Goal: Find specific page/section: Find specific page/section

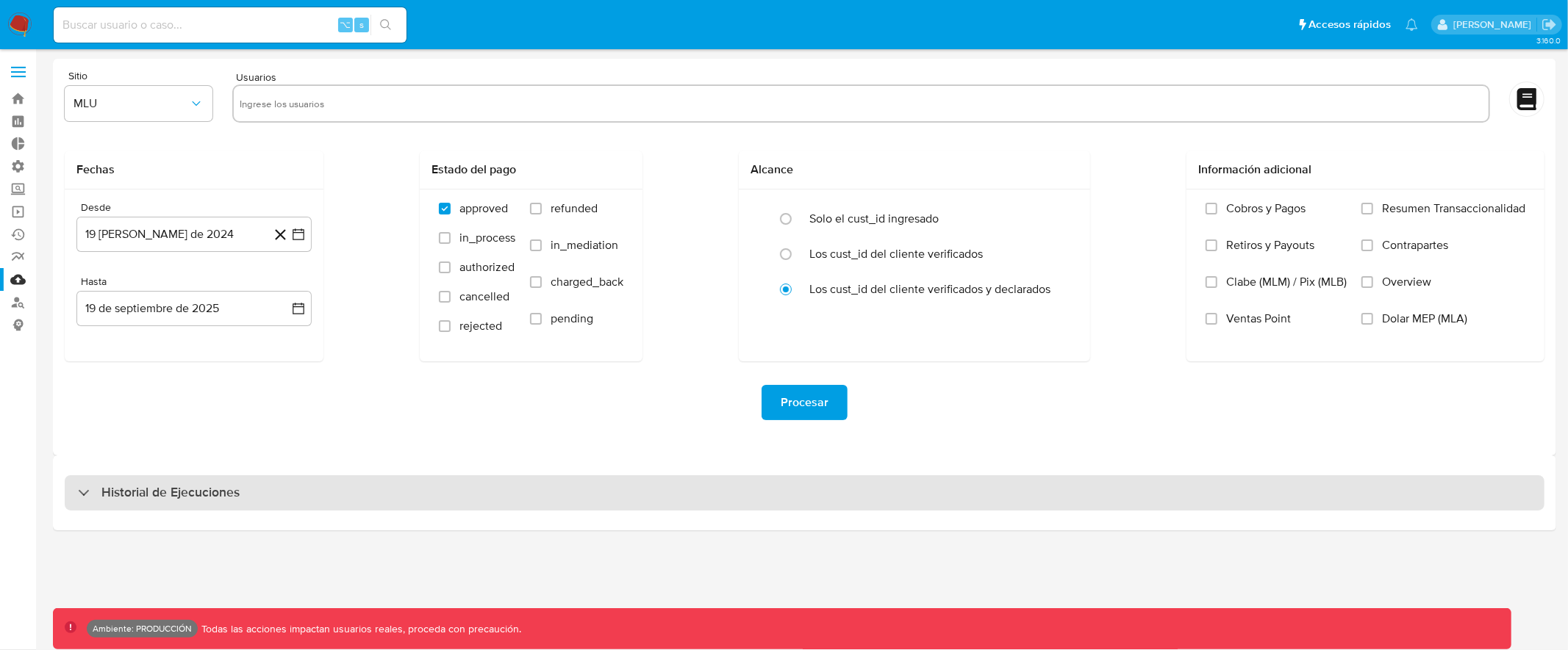
click at [545, 500] on div "Historial de Ejecuciones" at bounding box center [804, 493] width 1480 height 35
select select "10"
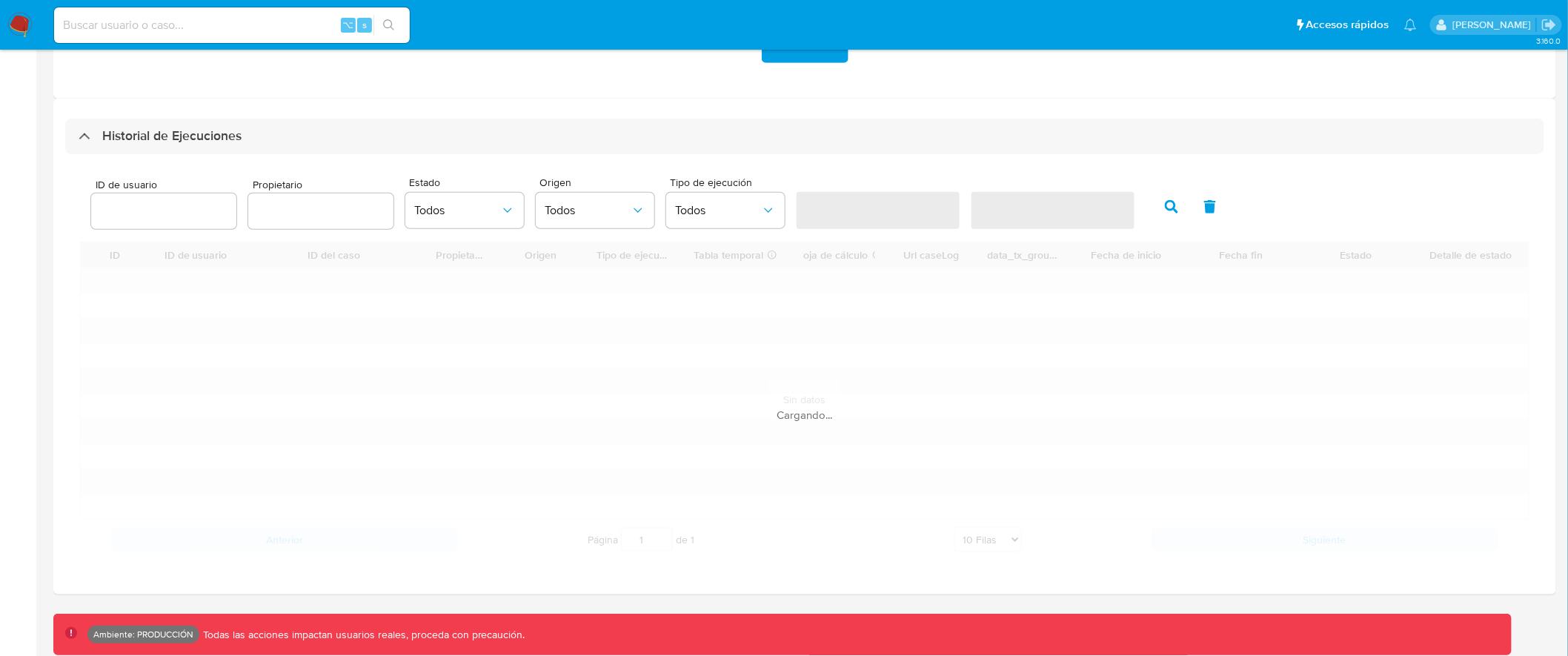
scroll to position [362, 0]
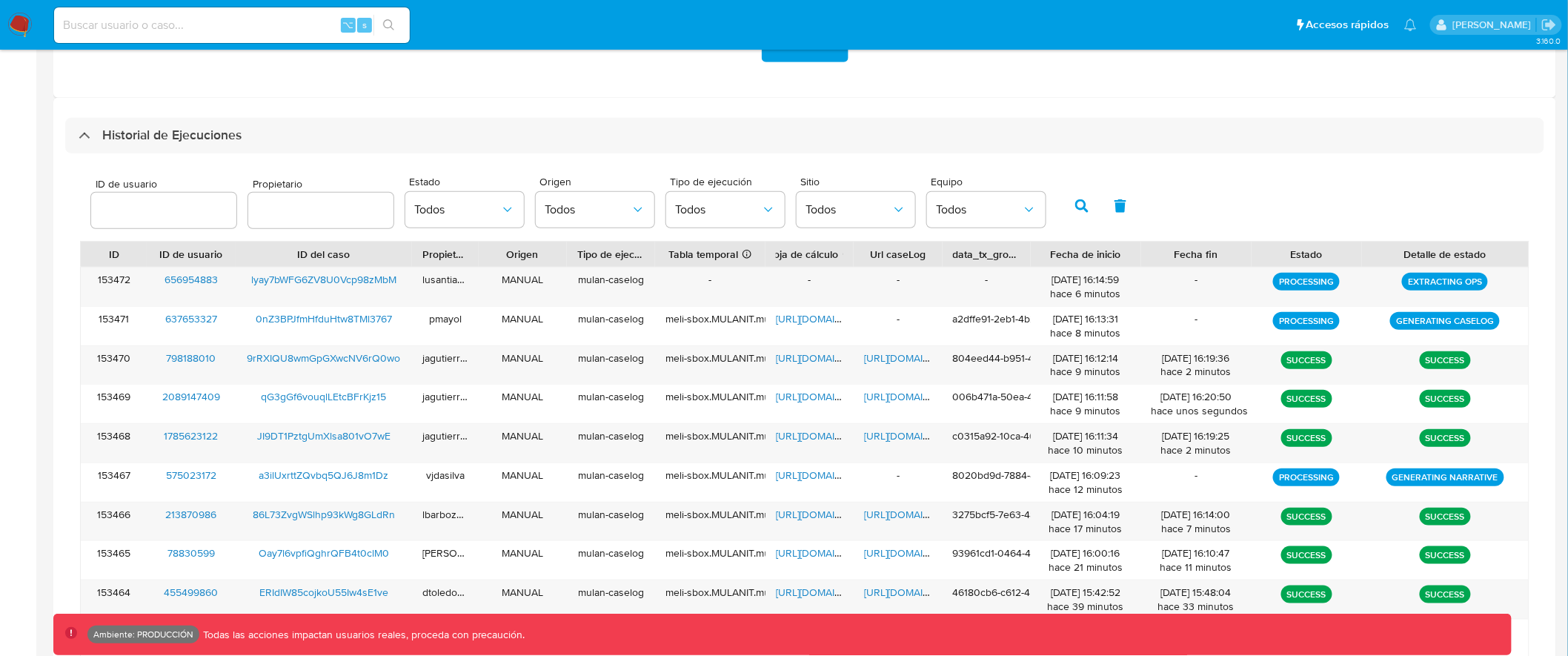
drag, startPoint x: 1526, startPoint y: 249, endPoint x: 1557, endPoint y: 247, distance: 31.1
click at [1568, 247] on html "Pausado Ver notificaciones ⌥ s Accesos rápidos Presiona las siguientes teclas p…" at bounding box center [784, 217] width 1568 height 1159
drag, startPoint x: 942, startPoint y: 251, endPoint x: 918, endPoint y: 257, distance: 24.7
click at [947, 251] on div at bounding box center [944, 254] width 26 height 25
drag, startPoint x: 117, startPoint y: 279, endPoint x: 1505, endPoint y: 279, distance: 1388.0
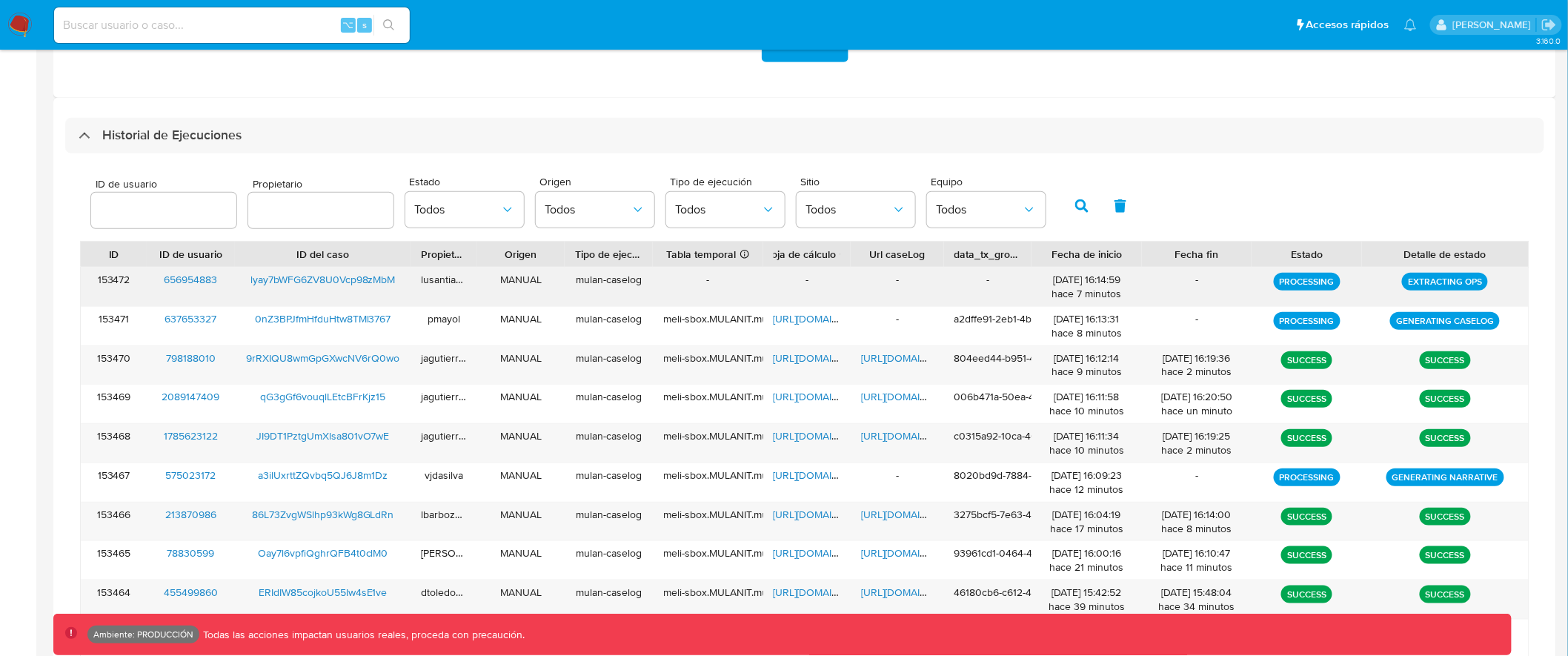
click at [1505, 279] on div "153472 656954883 lyay7bWFG6ZV8U0Vcp98zMbM lusantiago MANUAL mulan-caselog - - -…" at bounding box center [804, 287] width 1448 height 38
click at [1520, 284] on div "EXTRACTING OPS" at bounding box center [1445, 287] width 167 height 38
click at [1520, 280] on div "EXTRACTING OPS" at bounding box center [1445, 287] width 167 height 38
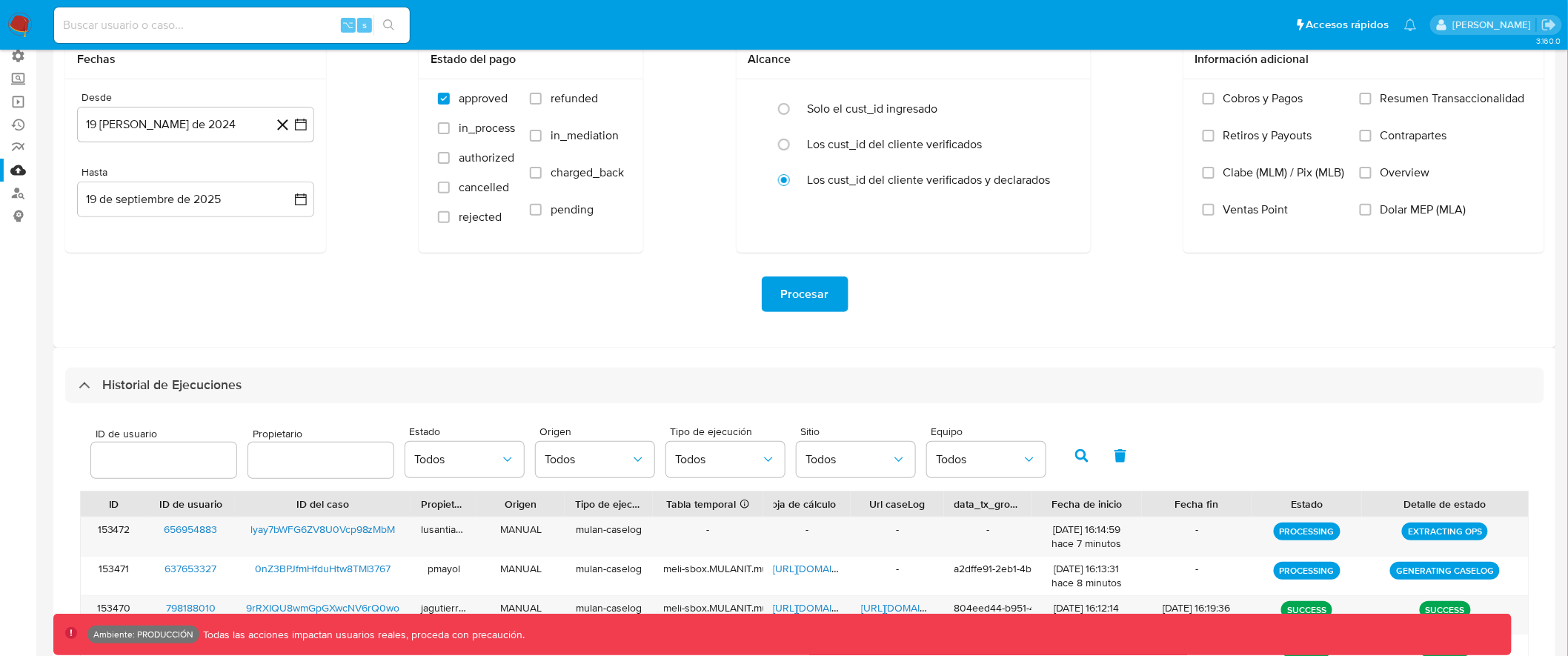
scroll to position [0, 0]
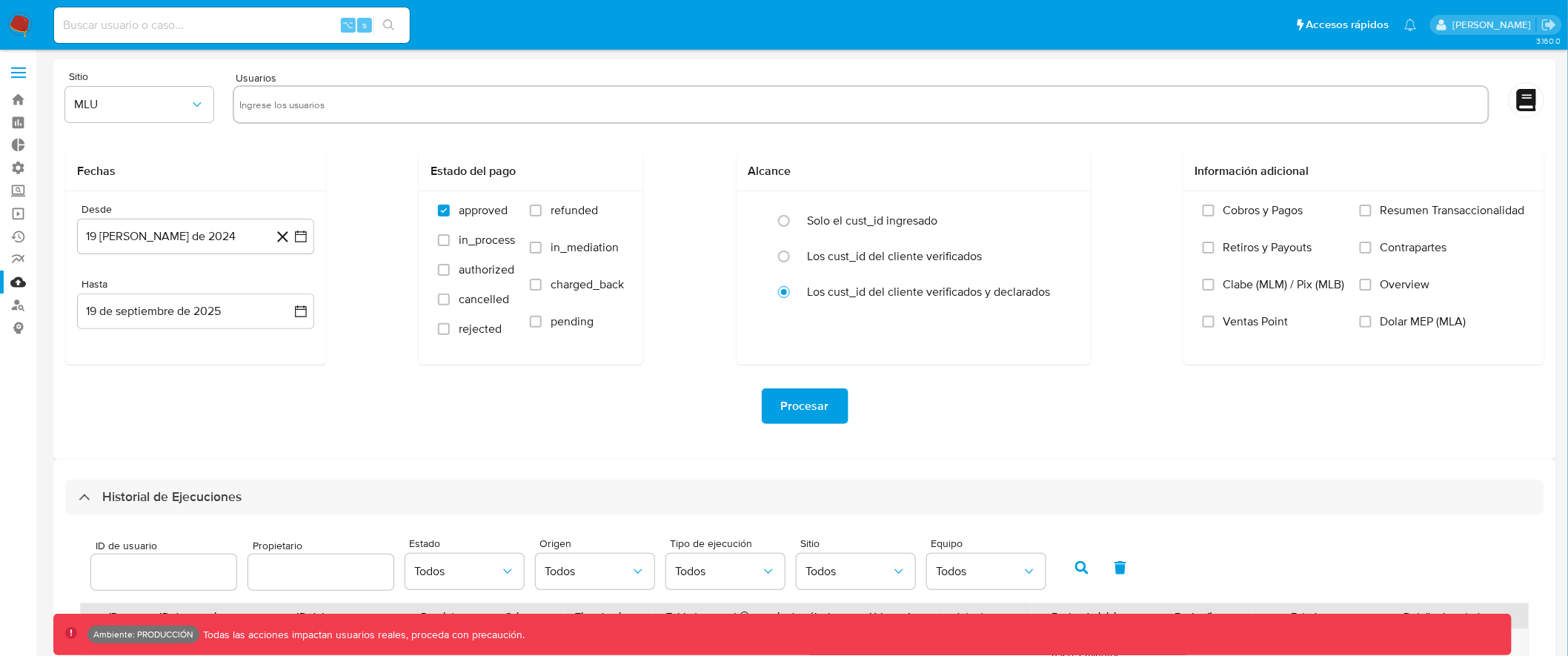
click at [146, 20] on input at bounding box center [232, 26] width 355 height 20
type input "assum.diego"
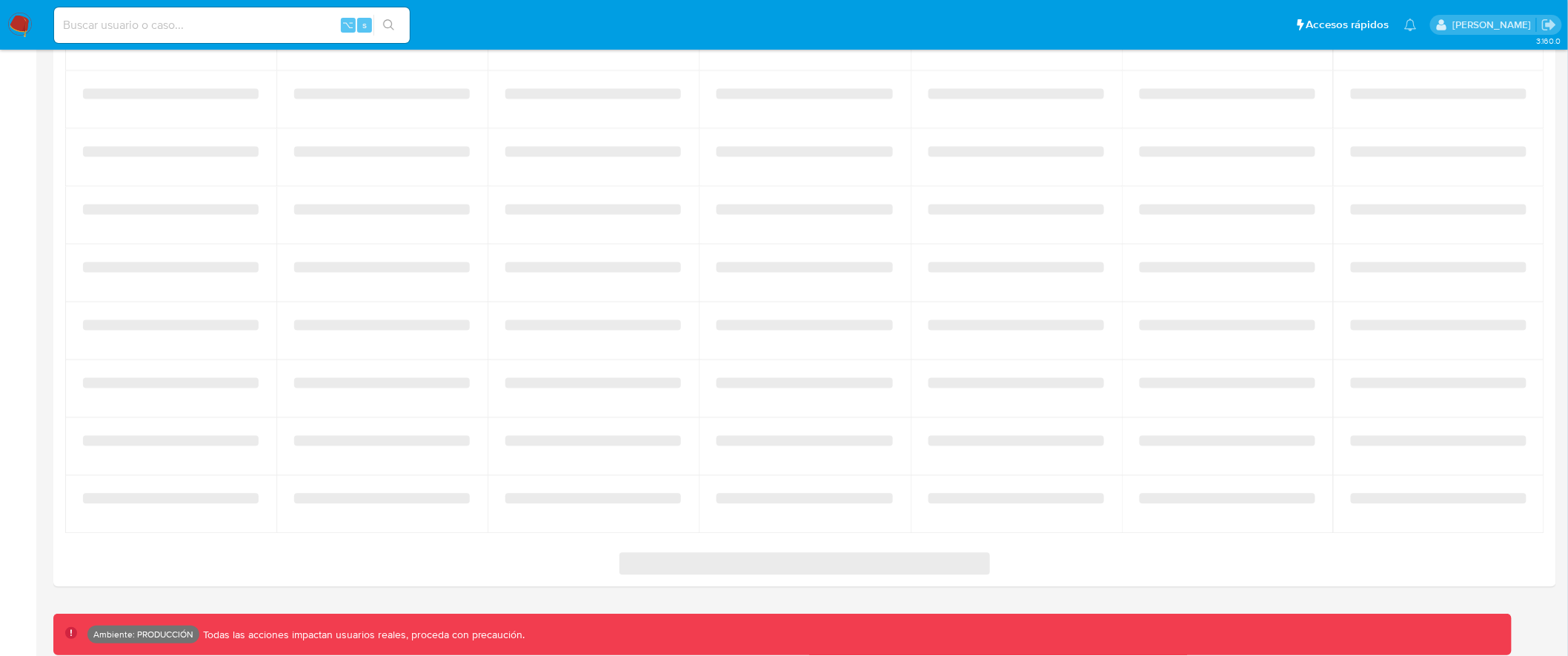
select select "10"
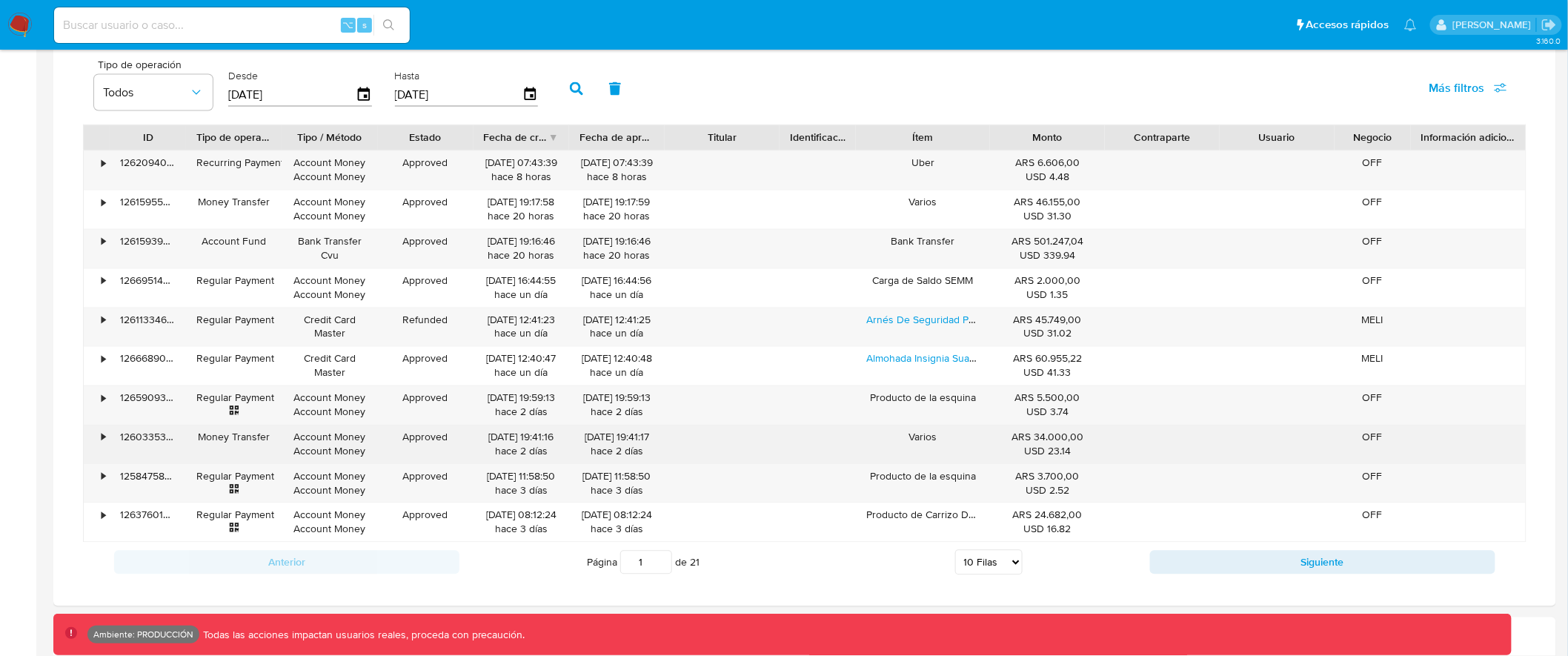
scroll to position [1042, 0]
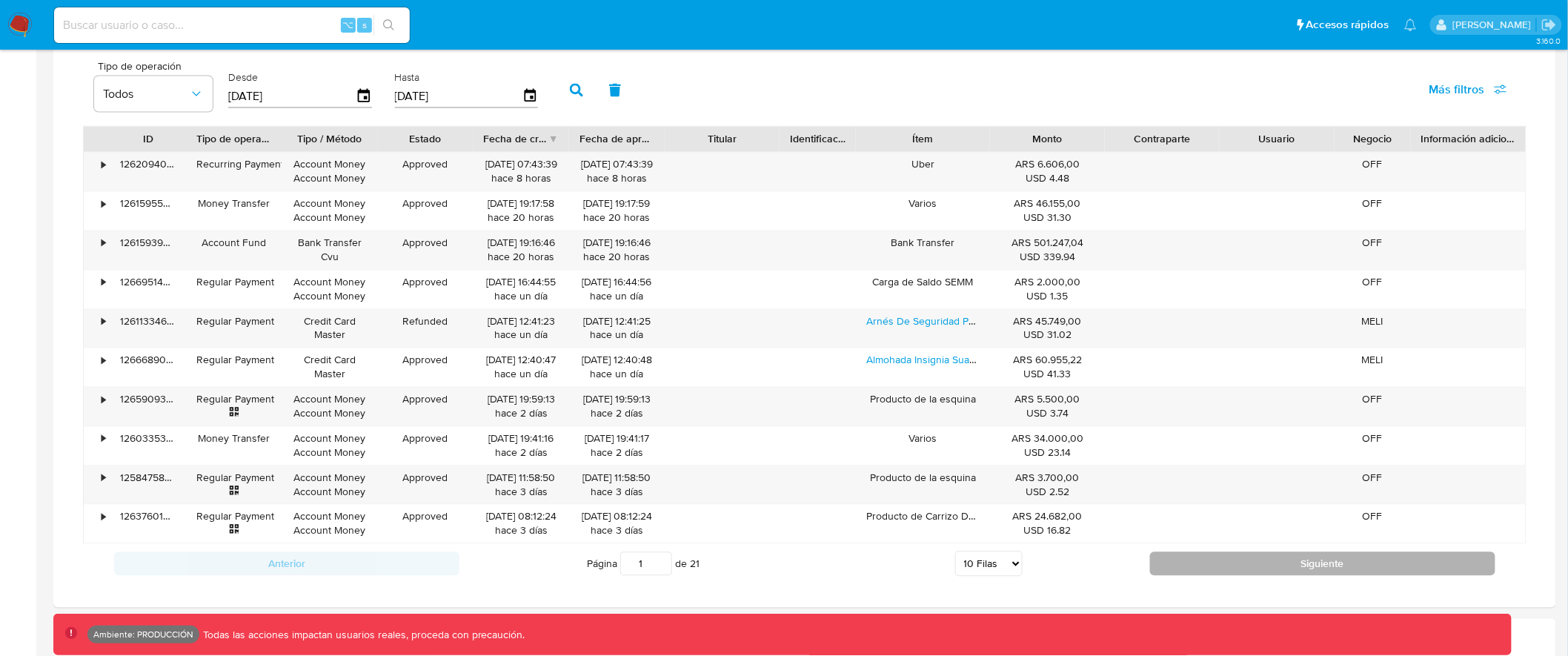
click at [1248, 574] on button "Siguiente" at bounding box center [1323, 564] width 346 height 23
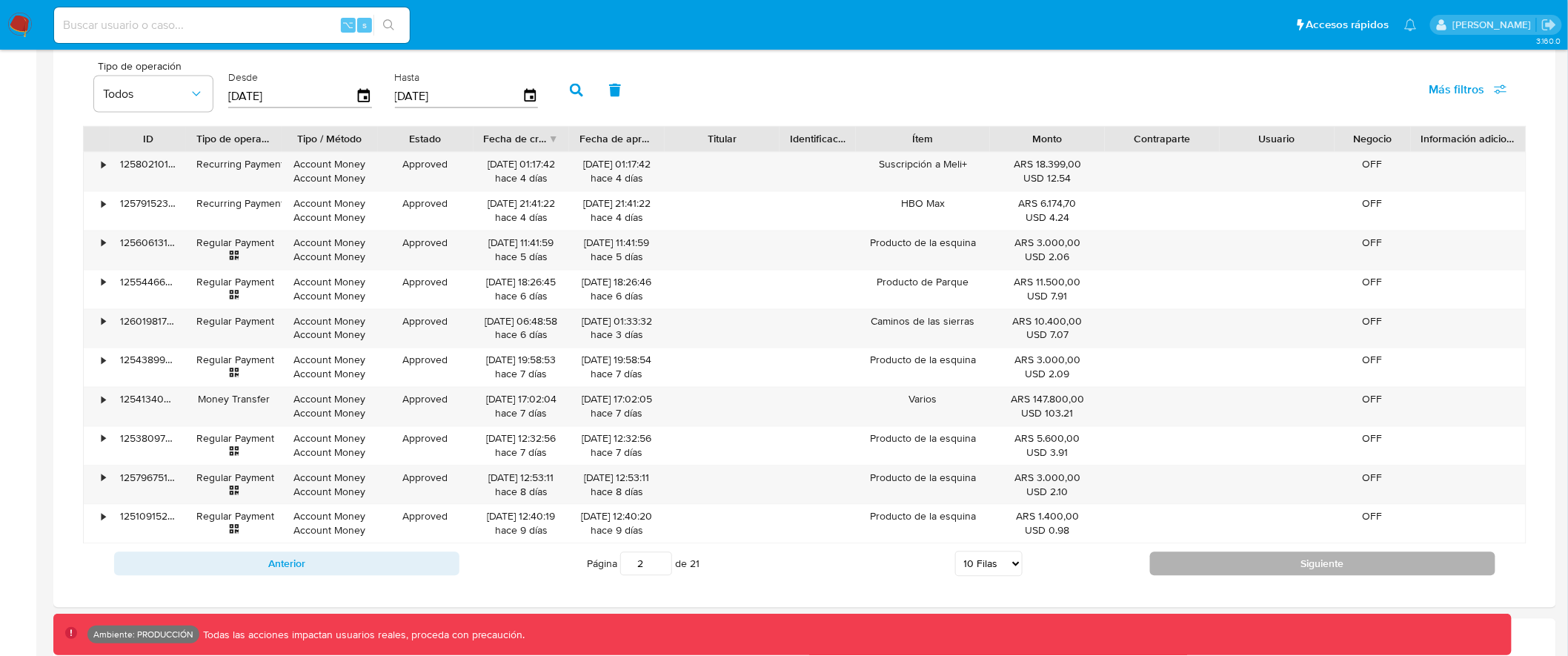
click at [1434, 571] on button "Siguiente" at bounding box center [1323, 564] width 346 height 23
click at [1427, 562] on button "Siguiente" at bounding box center [1323, 564] width 346 height 23
click at [1329, 571] on button "Siguiente" at bounding box center [1323, 564] width 346 height 23
type input "5"
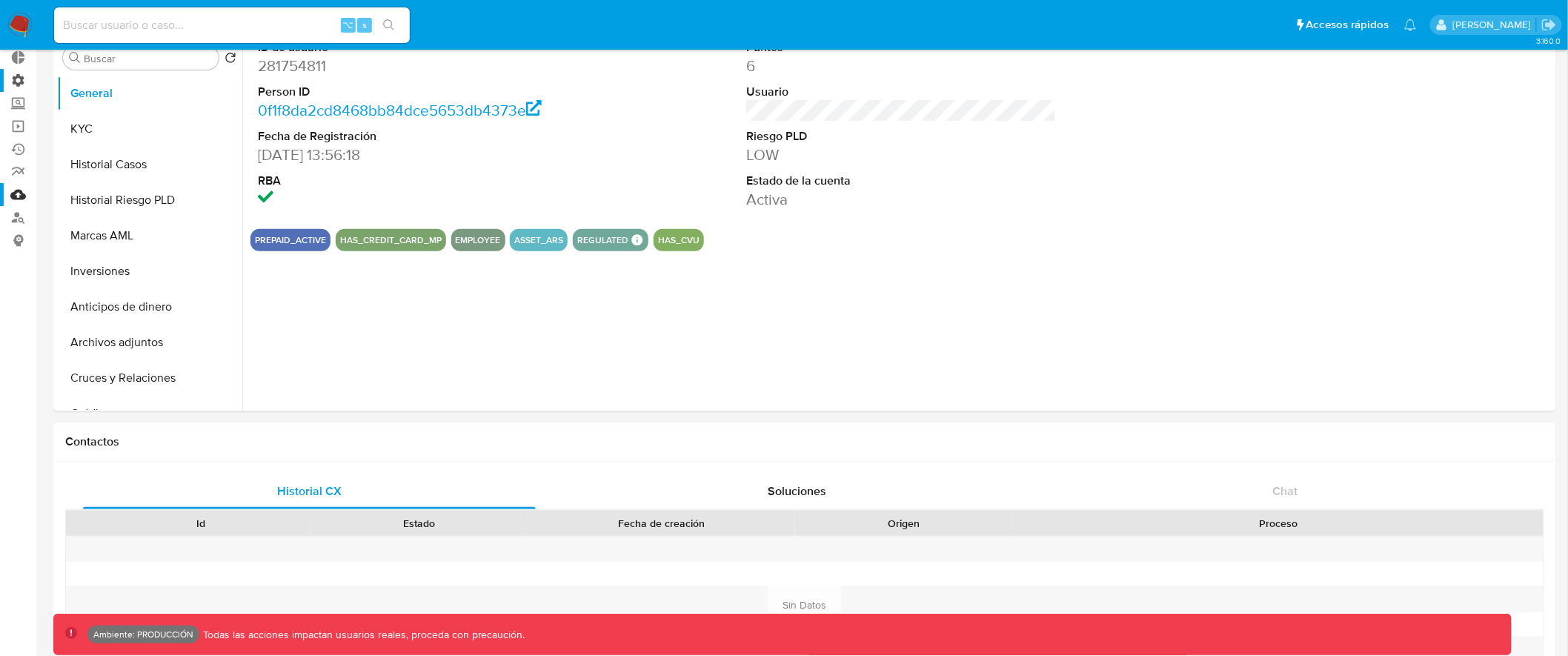
scroll to position [0, 0]
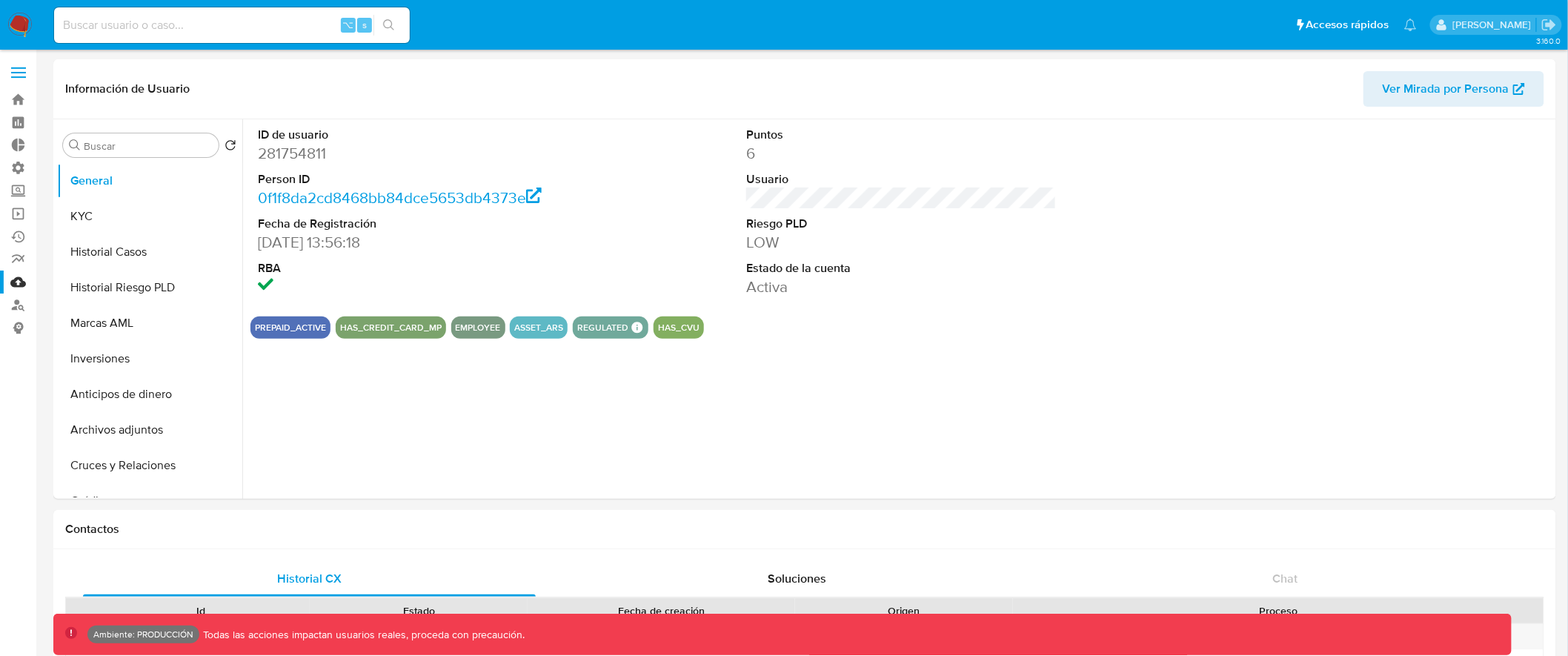
click at [18, 67] on span at bounding box center [19, 67] width 15 height 2
click at [0, 0] on input "checkbox" at bounding box center [0, 0] width 0 height 0
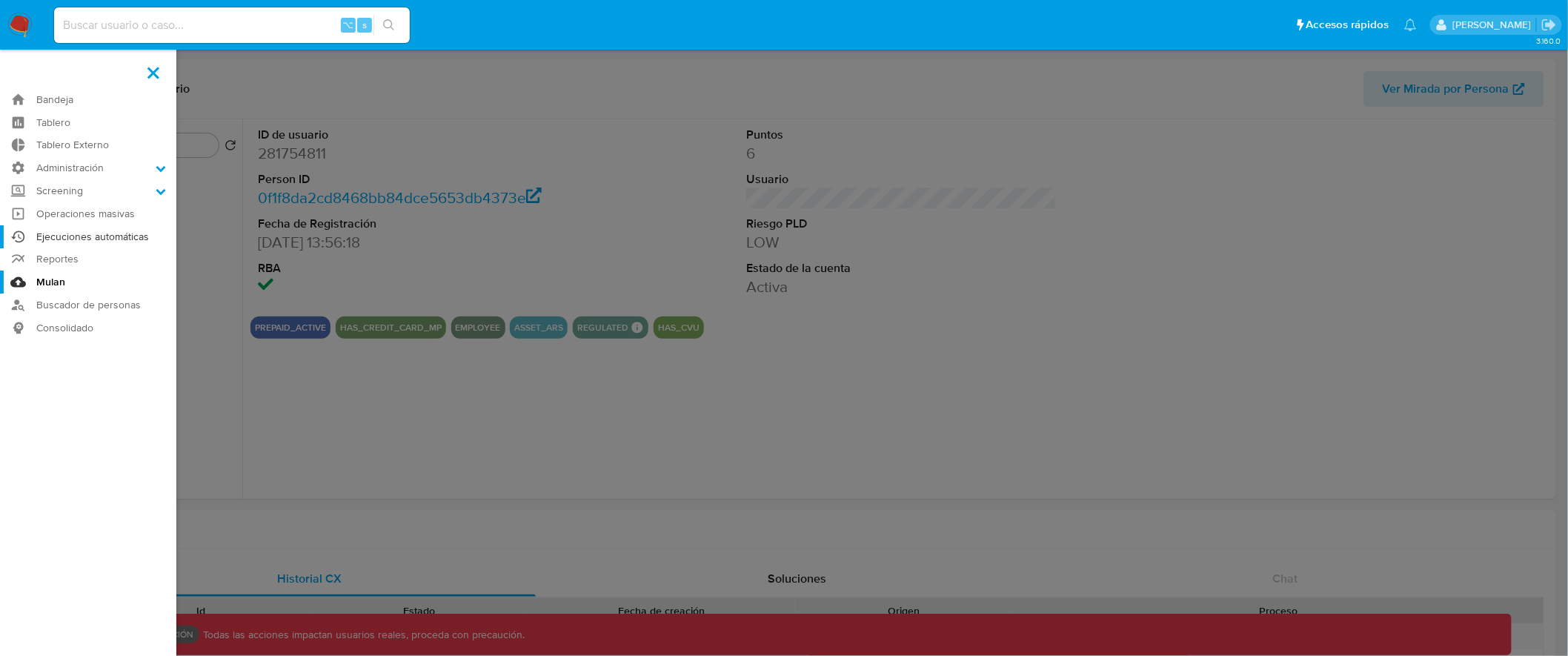
click at [99, 237] on link "Ejecuciones automáticas" at bounding box center [88, 237] width 177 height 23
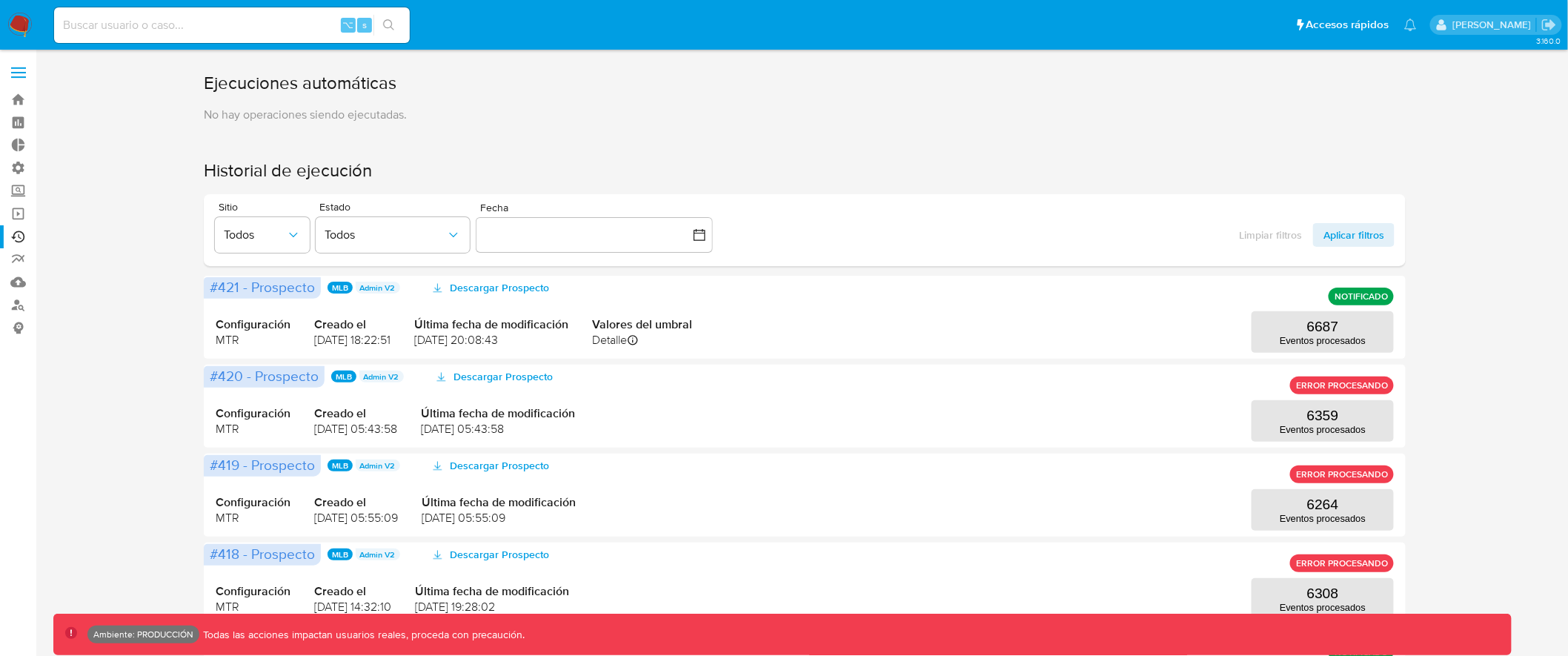
click at [15, 67] on span at bounding box center [19, 67] width 15 height 2
click at [0, 0] on input "checkbox" at bounding box center [0, 0] width 0 height 0
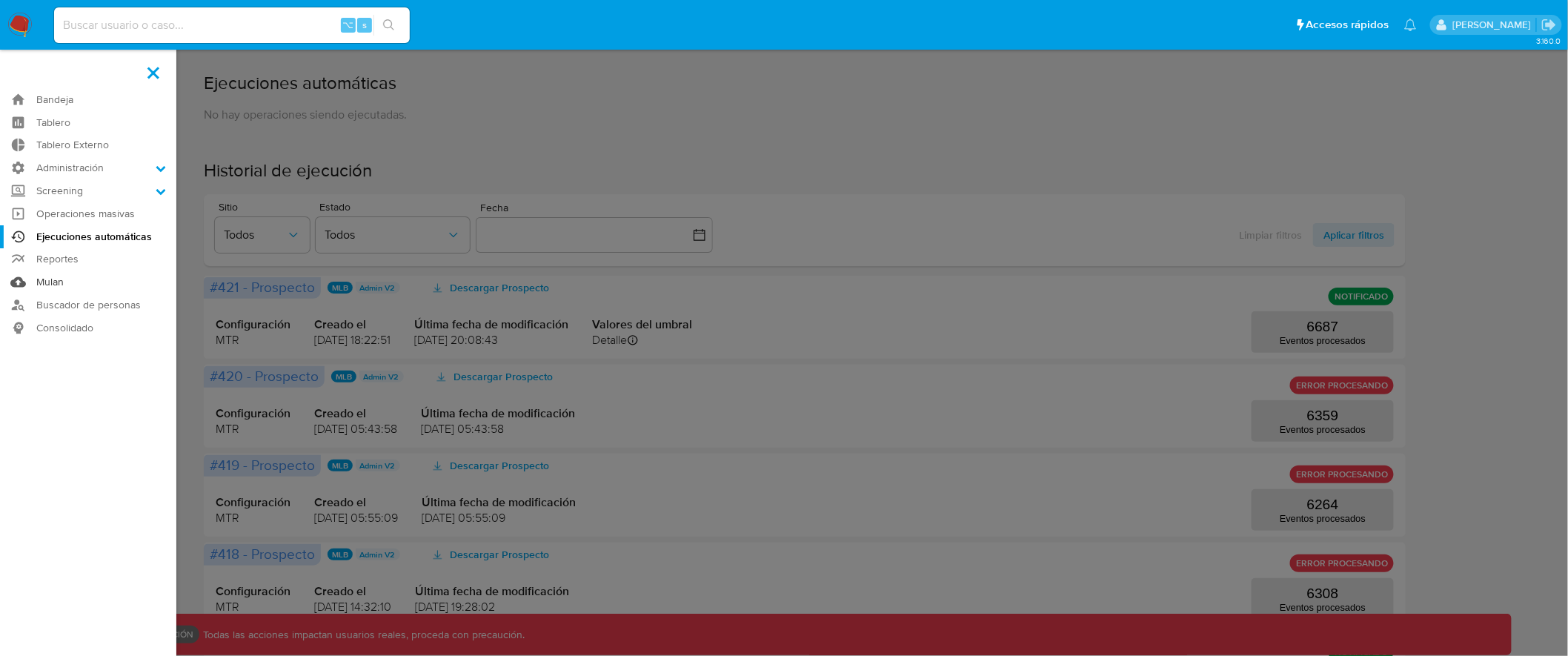
click at [51, 282] on link "Mulan" at bounding box center [88, 282] width 177 height 23
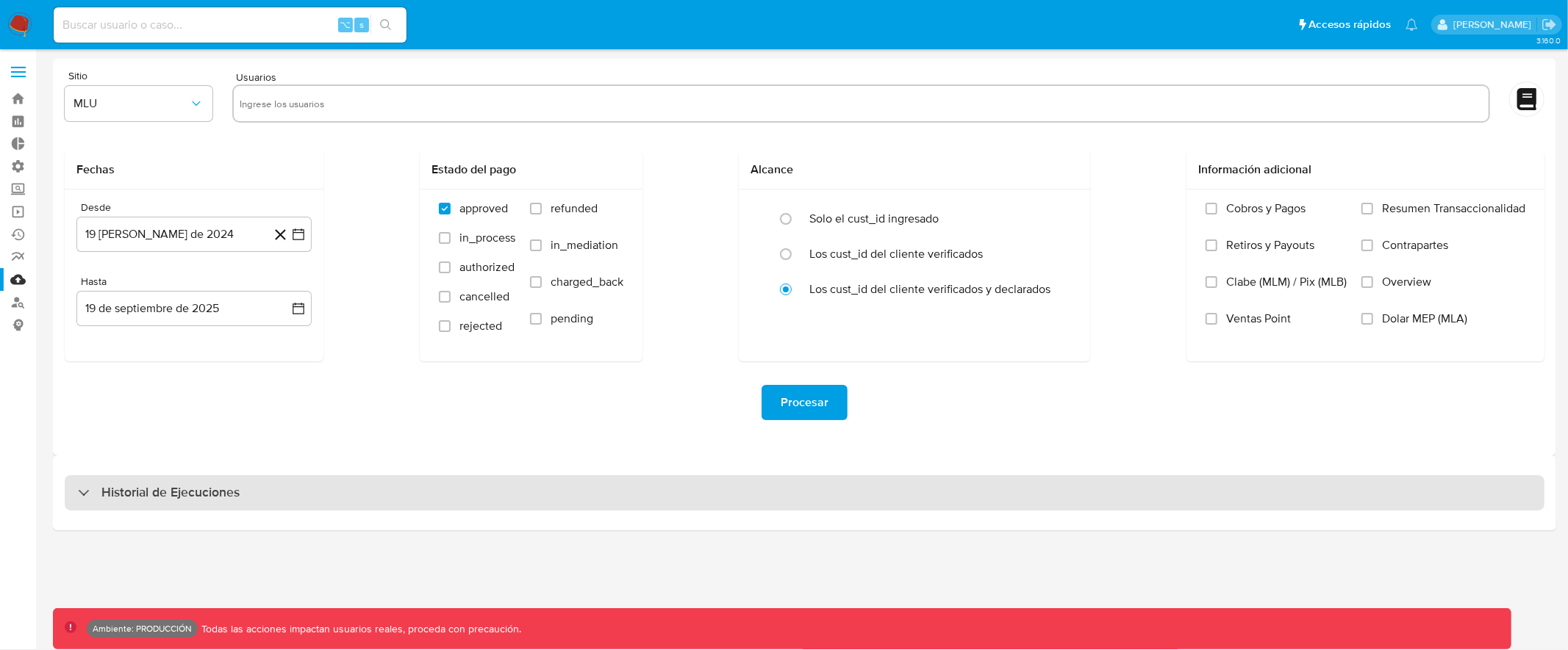
click at [1141, 503] on div "Historial de Ejecuciones" at bounding box center [804, 493] width 1480 height 35
select select "10"
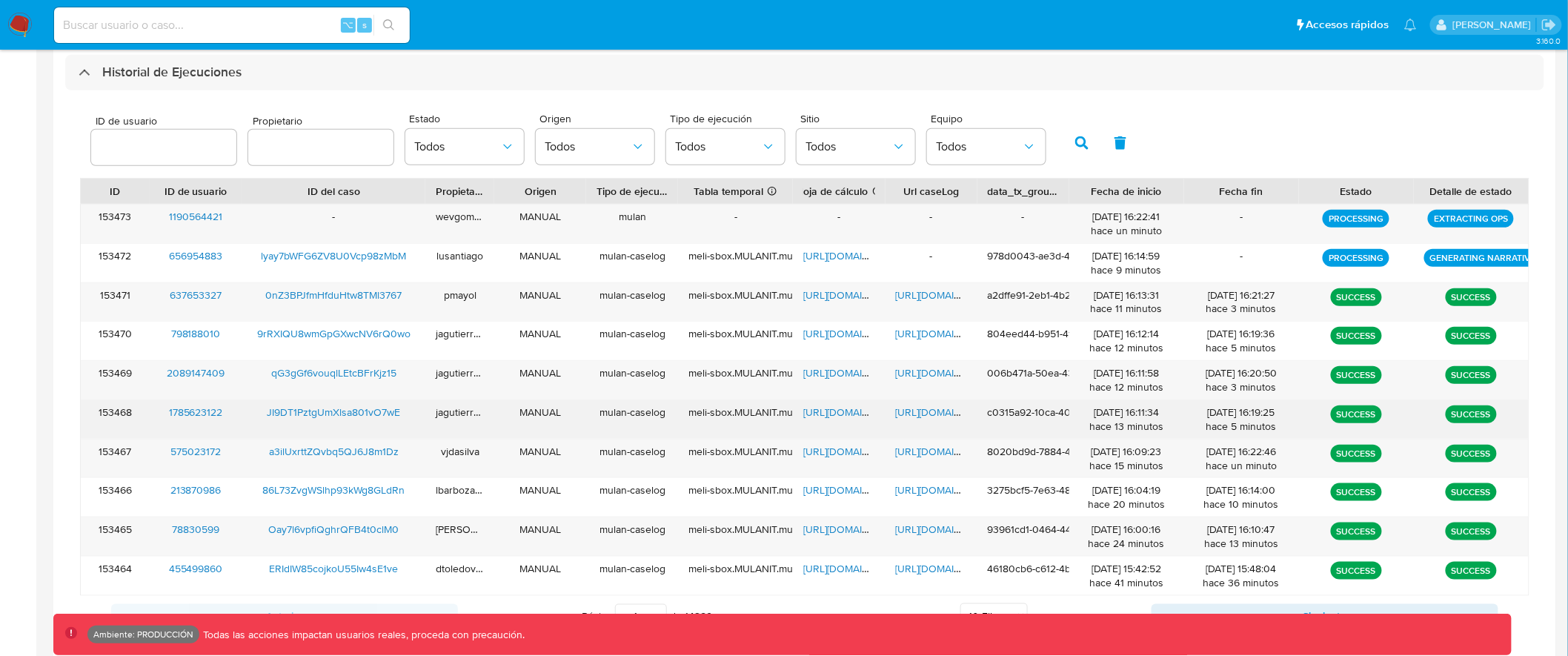
scroll to position [448, 0]
